Goal: Information Seeking & Learning: Learn about a topic

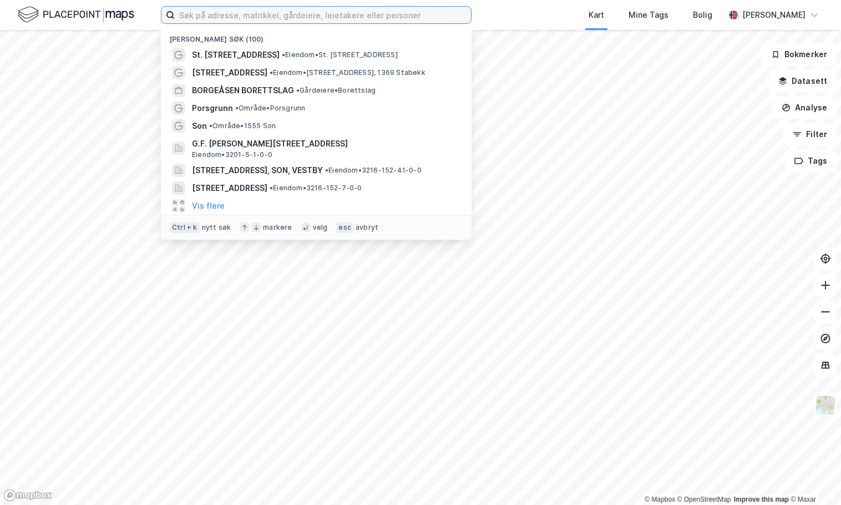
click at [230, 16] on input at bounding box center [323, 15] width 296 height 17
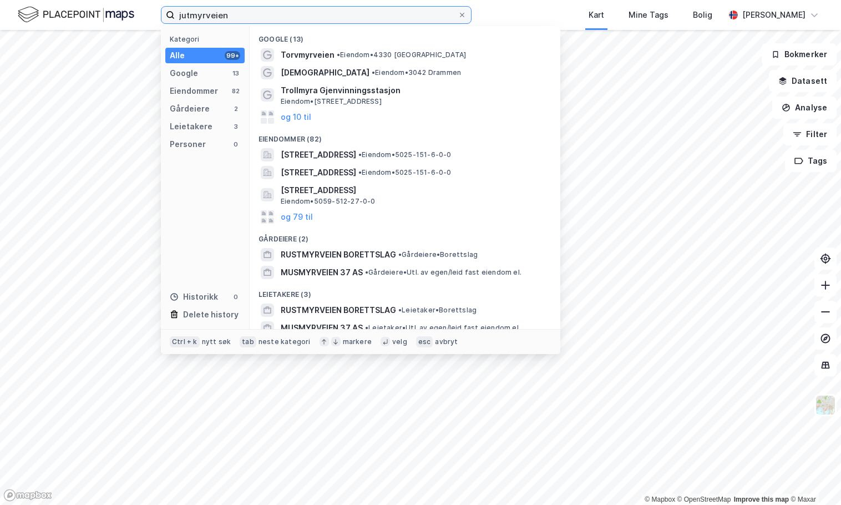
click at [188, 14] on input "jutmyrveien" at bounding box center [316, 15] width 283 height 17
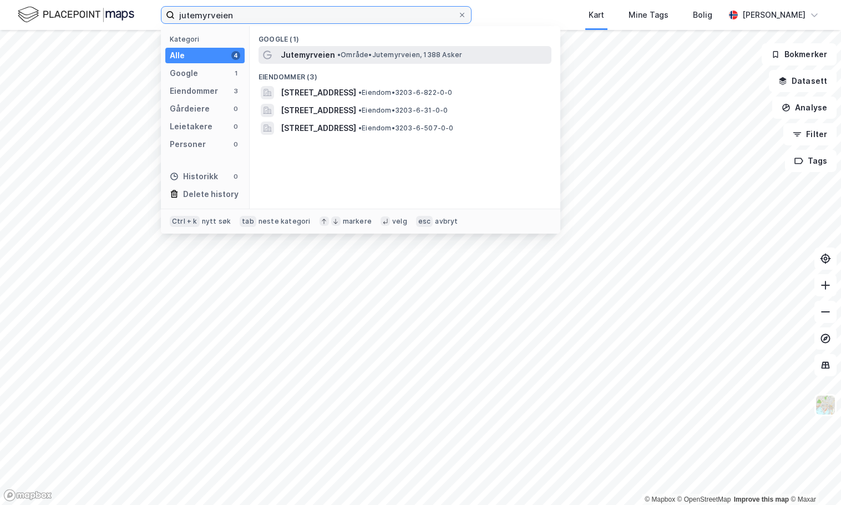
type input "jutemyrveien"
click at [337, 52] on span "•" at bounding box center [338, 54] width 3 height 8
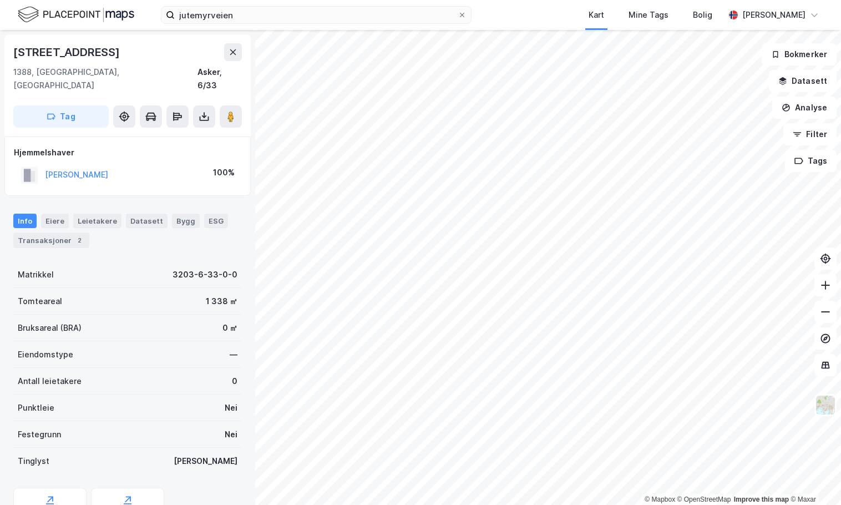
scroll to position [1, 0]
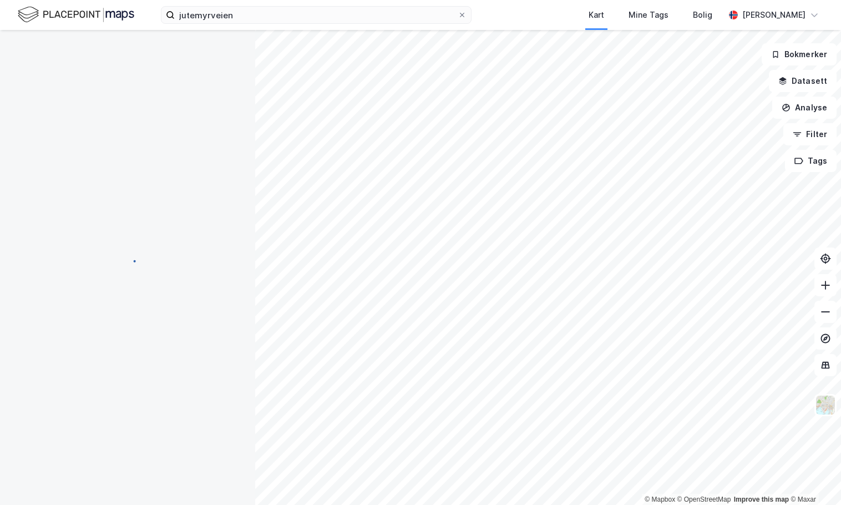
scroll to position [1, 0]
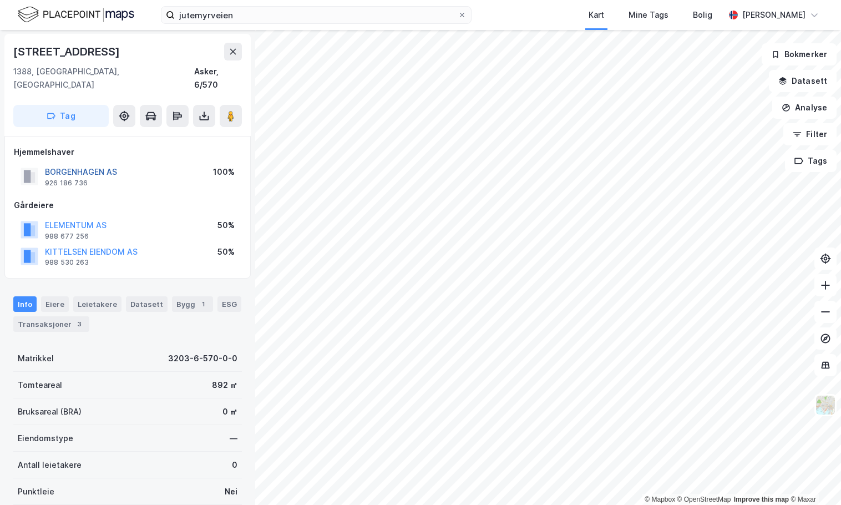
click at [0, 0] on button "BORGENHAGEN AS" at bounding box center [0, 0] width 0 height 0
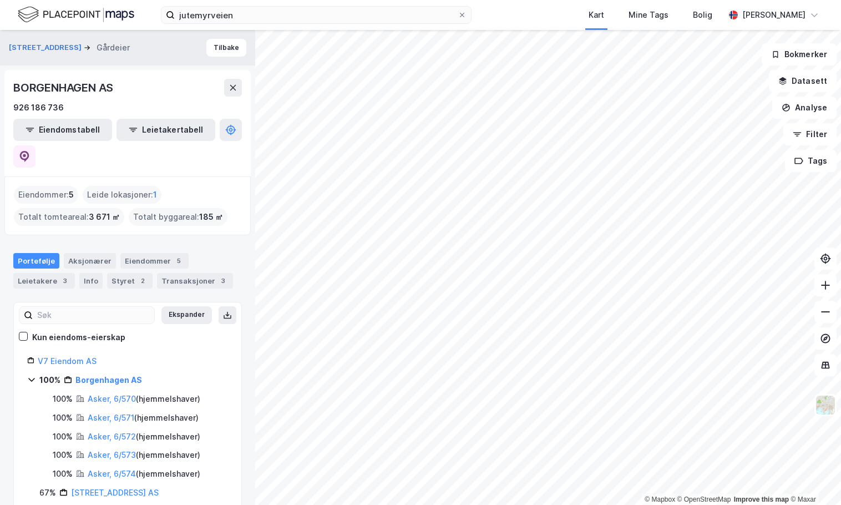
scroll to position [52, 0]
